Goal: Task Accomplishment & Management: Manage account settings

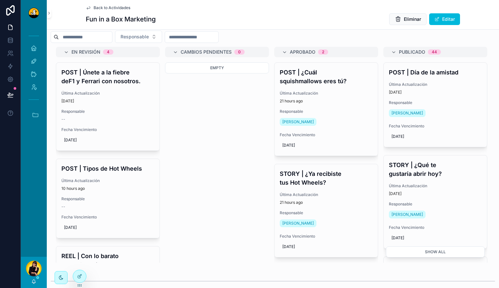
scroll to position [292, 0]
click at [82, 278] on icon at bounding box center [79, 275] width 5 height 5
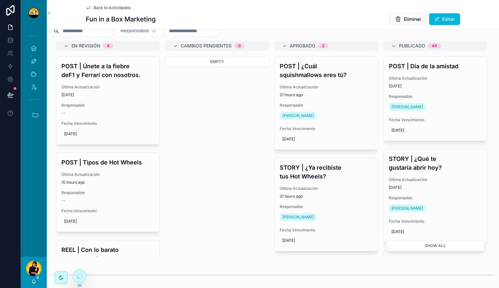
scroll to position [286, 0]
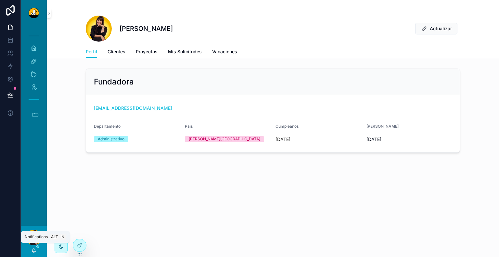
click at [34, 249] on icon "scrollable content" at bounding box center [34, 249] width 4 height 3
drag, startPoint x: 70, startPoint y: 41, endPoint x: 46, endPoint y: 161, distance: 122.0
click at [46, 161] on div "Inicio Actividades Clientes Admin Accesos rápidos DS Duck Studios JB JBs Burger…" at bounding box center [34, 126] width 26 height 200
click at [33, 233] on div "scrollable content" at bounding box center [34, 238] width 16 height 16
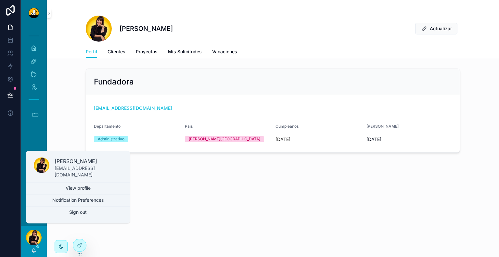
click at [68, 213] on button "Sign out" at bounding box center [78, 212] width 104 height 12
